Goal: Task Accomplishment & Management: Use online tool/utility

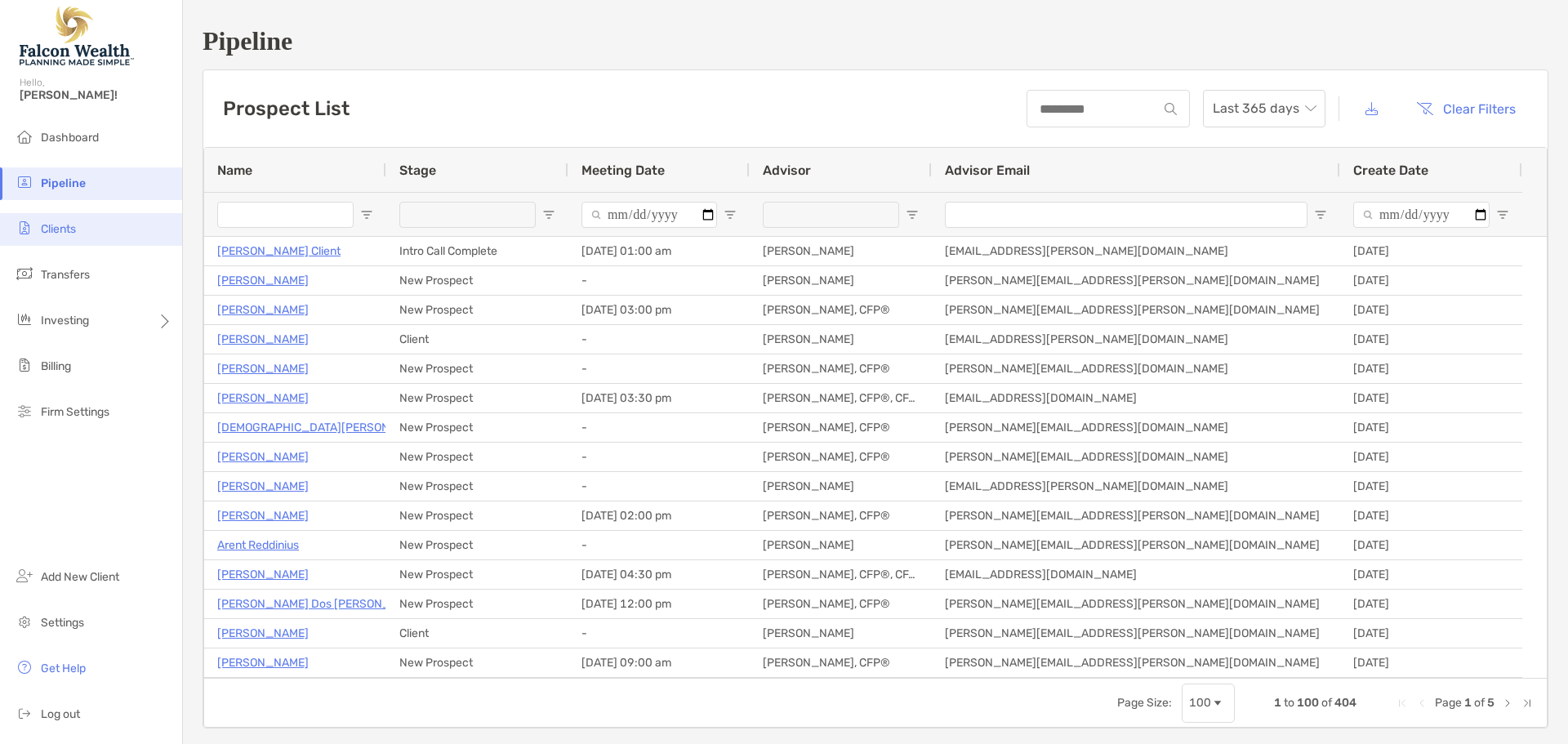
click at [64, 241] on li "Clients" at bounding box center [91, 230] width 182 height 33
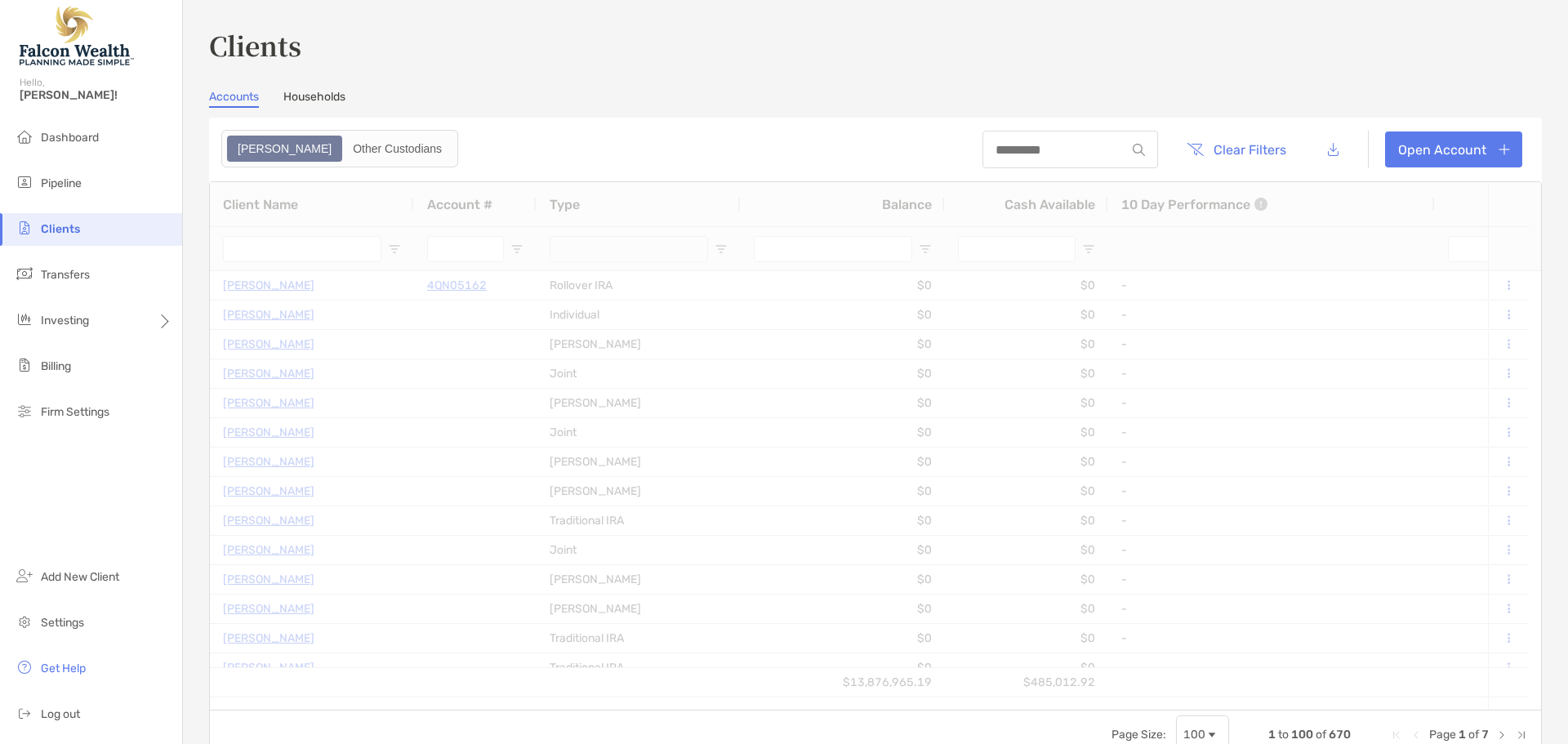
click at [1031, 163] on div at bounding box center [1069, 149] width 175 height 38
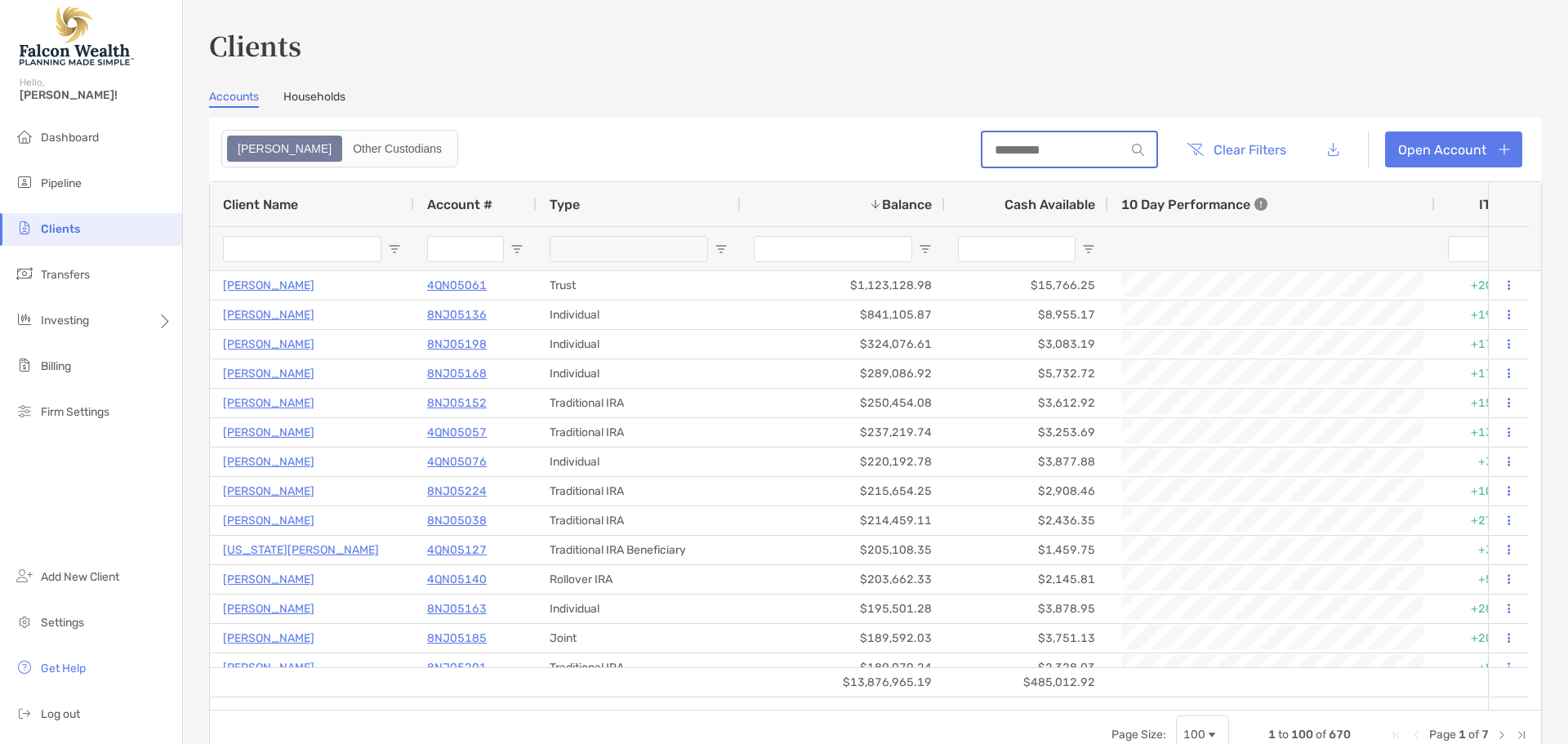
click at [1044, 150] on input at bounding box center [1053, 150] width 143 height 14
type input "******"
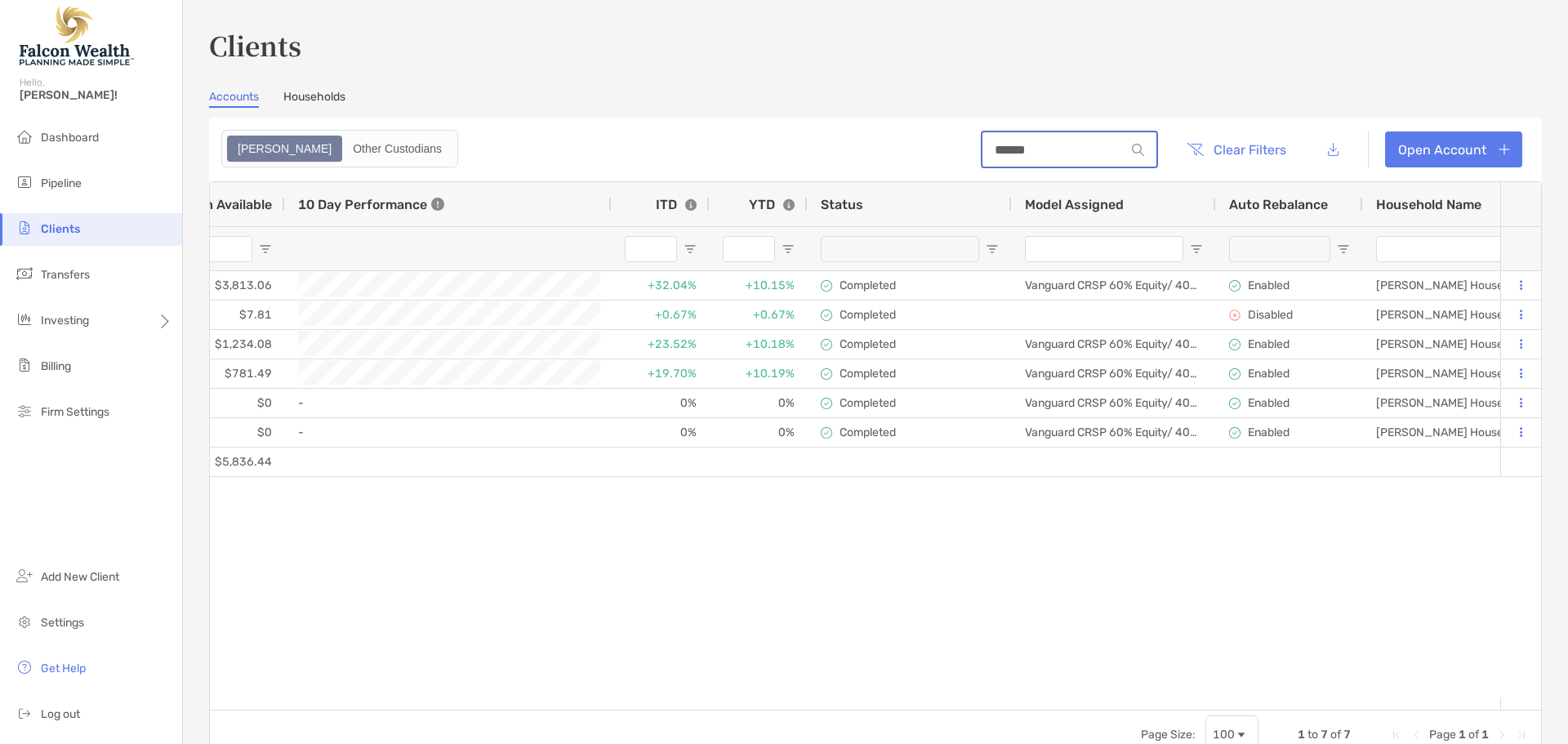
scroll to position [0, 845]
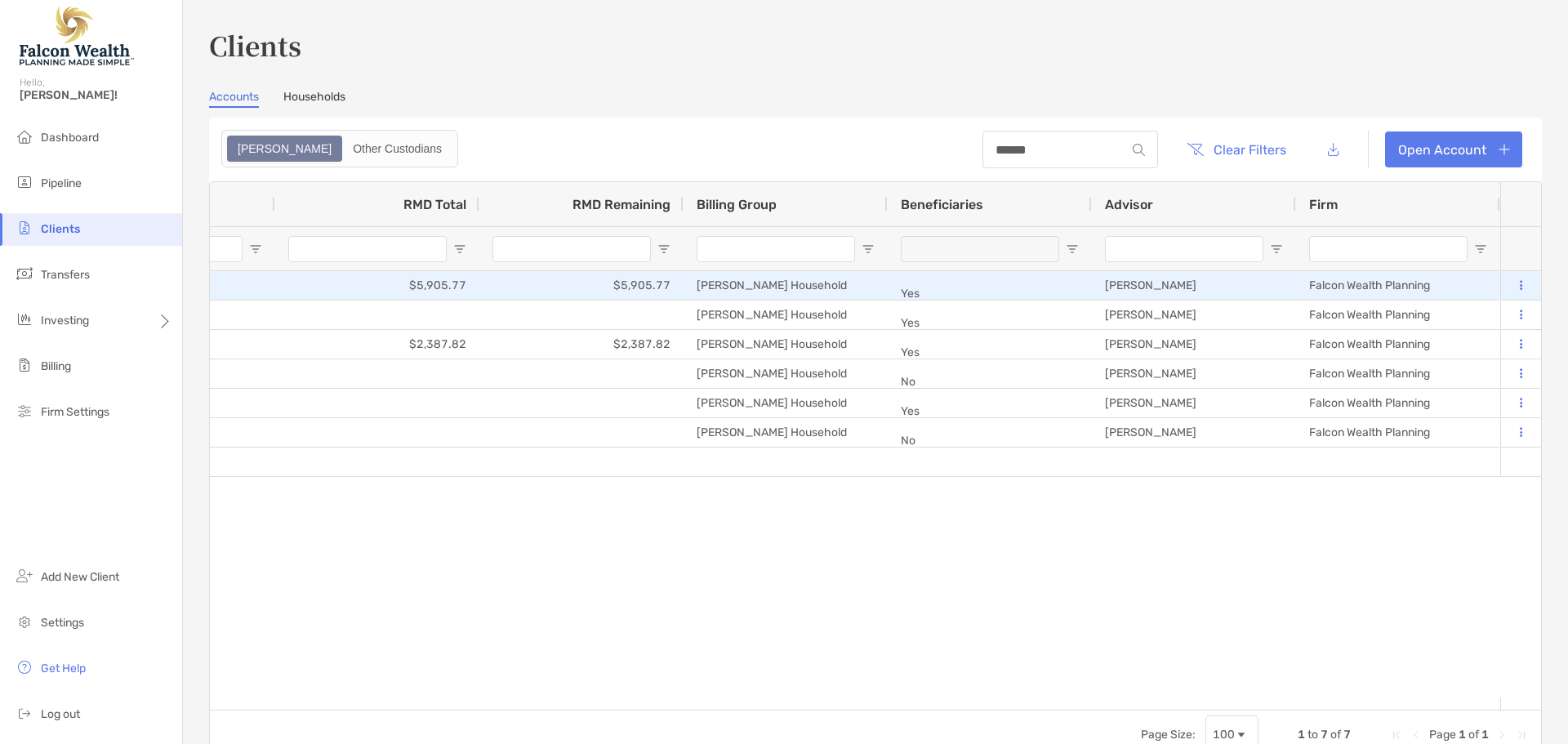
click at [1260, 288] on div "[PERSON_NAME]" at bounding box center [1194, 285] width 204 height 29
click at [1162, 283] on div "[PERSON_NAME]" at bounding box center [1194, 285] width 204 height 29
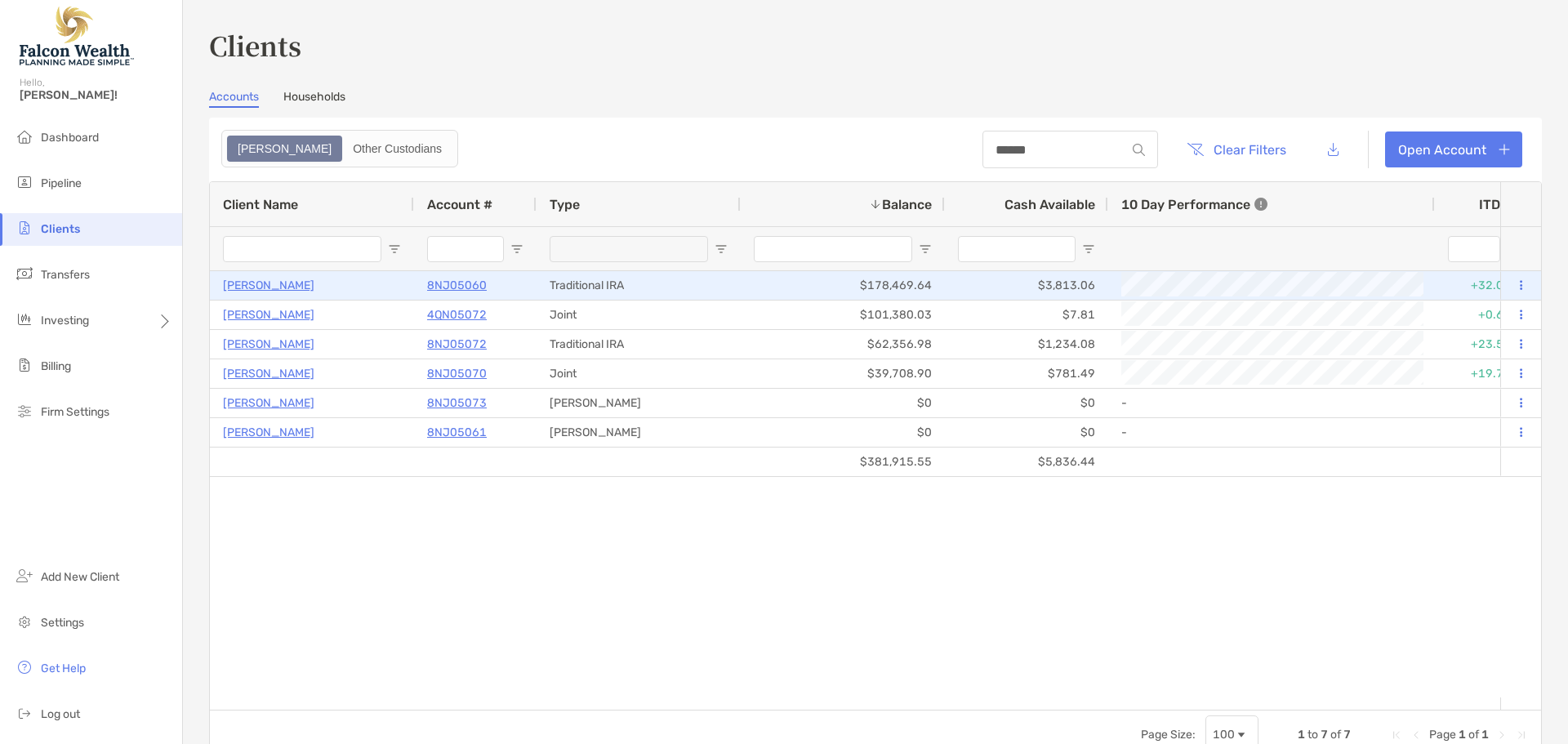
click at [1515, 288] on div at bounding box center [1521, 285] width 41 height 29
click at [1513, 284] on button at bounding box center [1520, 286] width 14 height 16
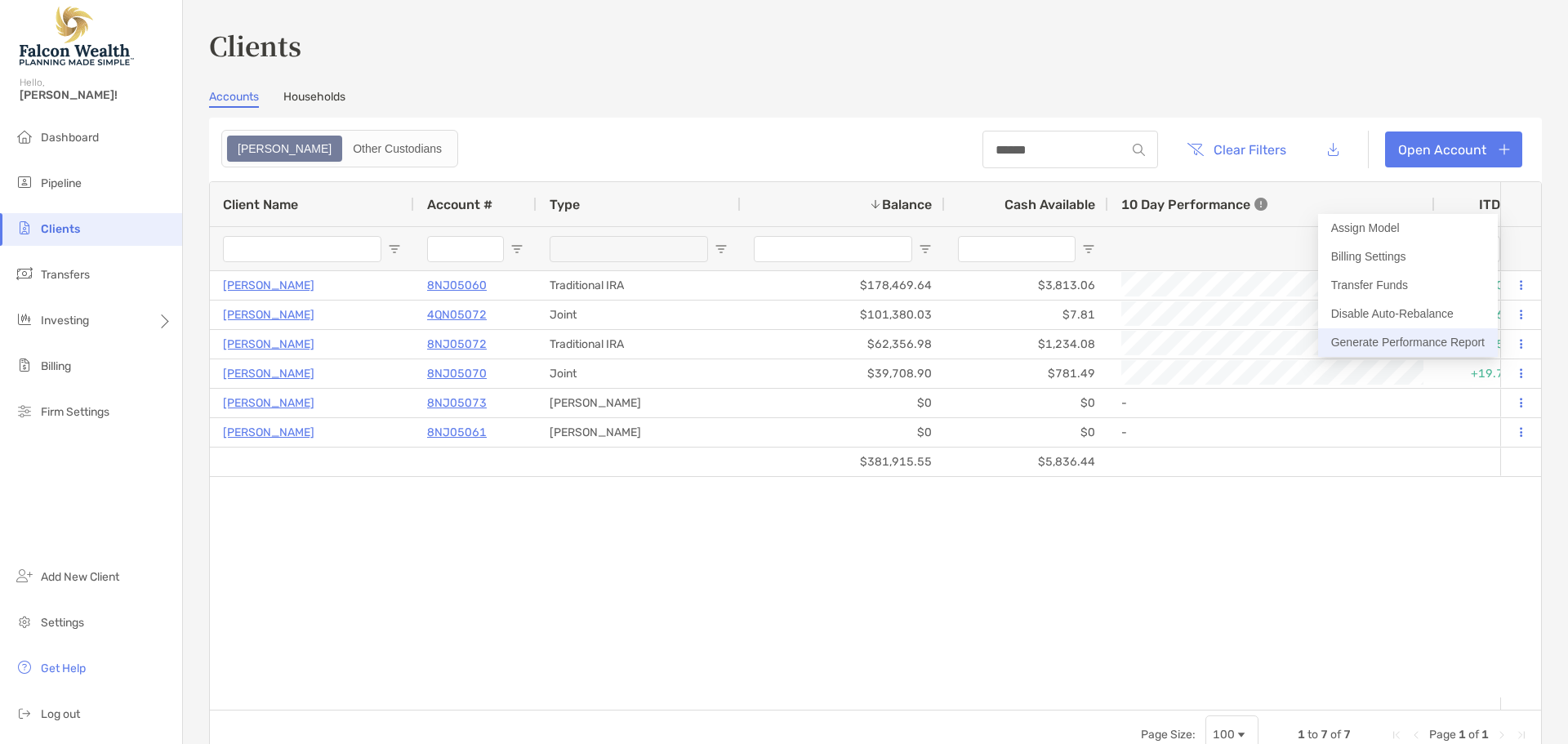
click at [1399, 339] on button "Generate Performance Report" at bounding box center [1407, 342] width 180 height 29
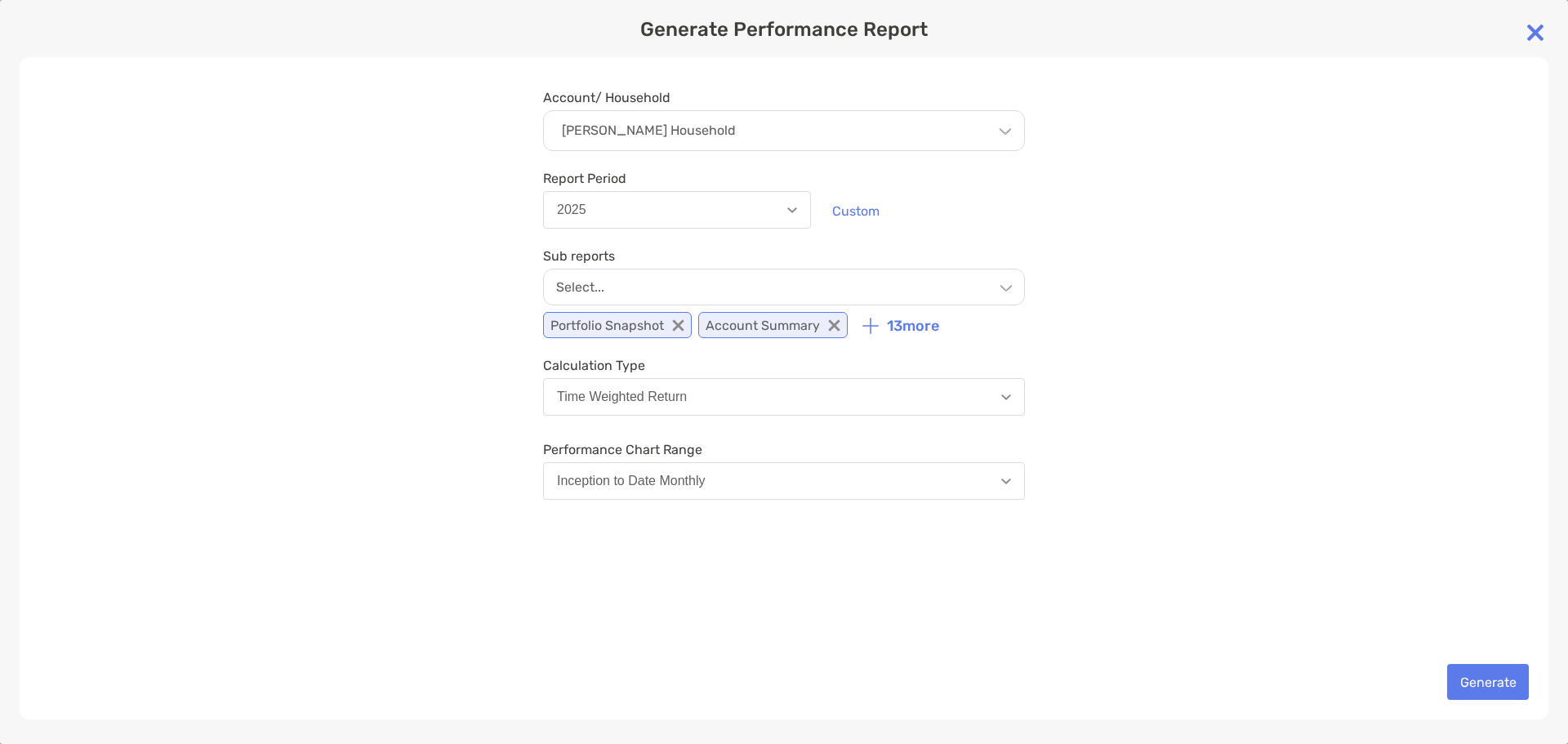
click at [1162, 583] on div "Account/ Household [PERSON_NAME] Household Household [PERSON_NAME] Household Ac…" at bounding box center [784, 388] width 1529 height 662
click at [1475, 688] on button "Generate" at bounding box center [1487, 681] width 81 height 36
